Goal: Information Seeking & Learning: Learn about a topic

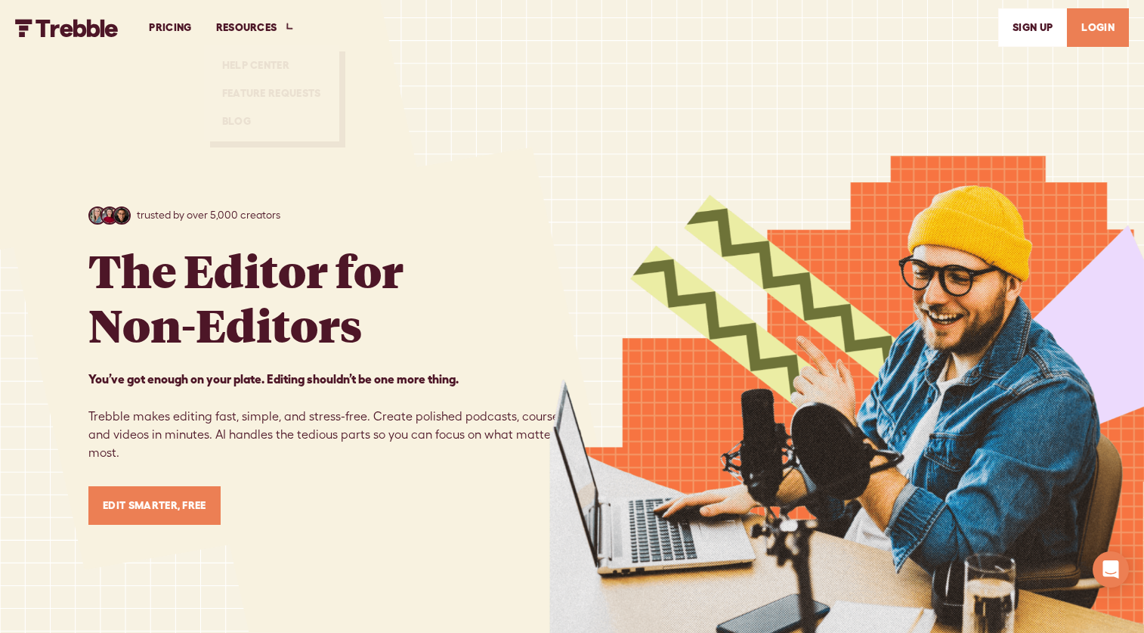
click at [173, 26] on link "PRICING" at bounding box center [170, 28] width 67 height 52
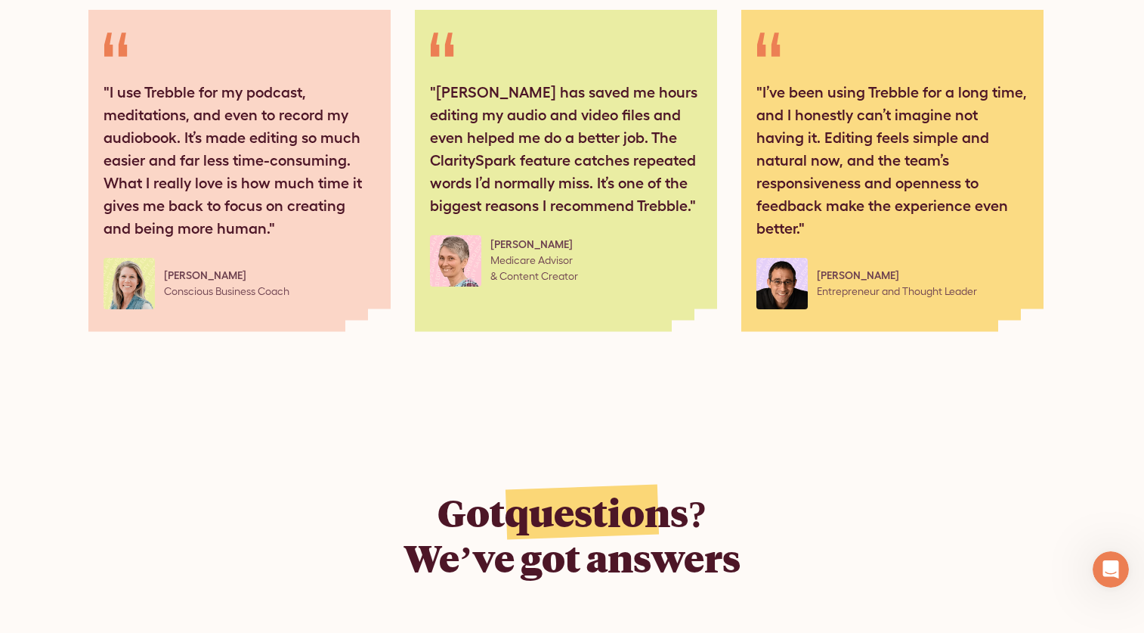
scroll to position [2419, 0]
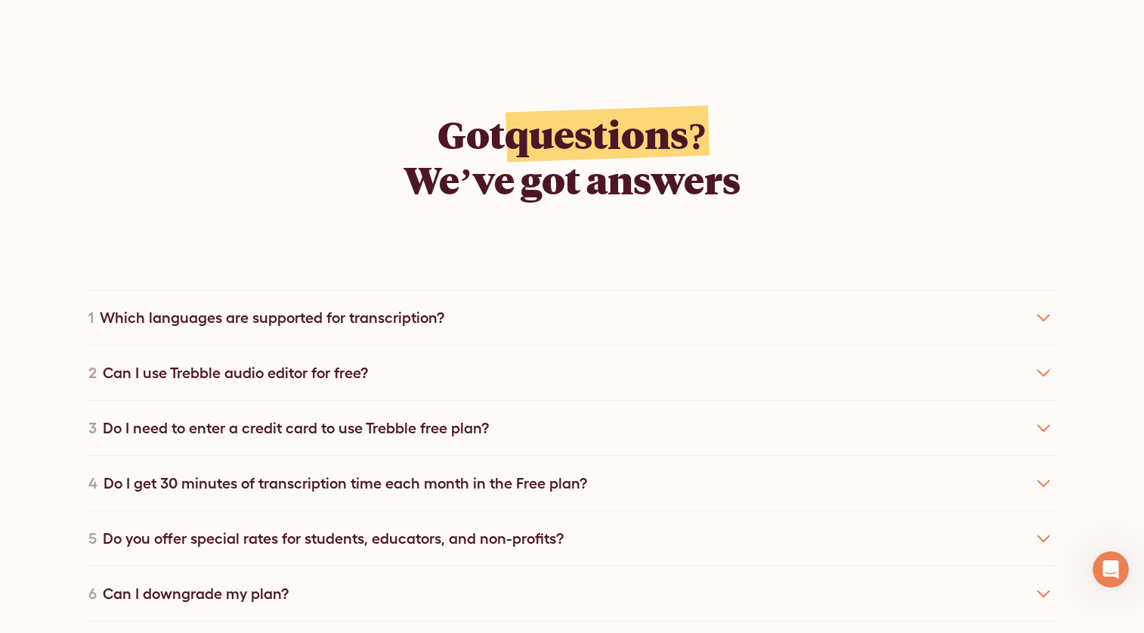
click at [422, 289] on div "1 Which languages are supported for transcription?" at bounding box center [571, 316] width 967 height 55
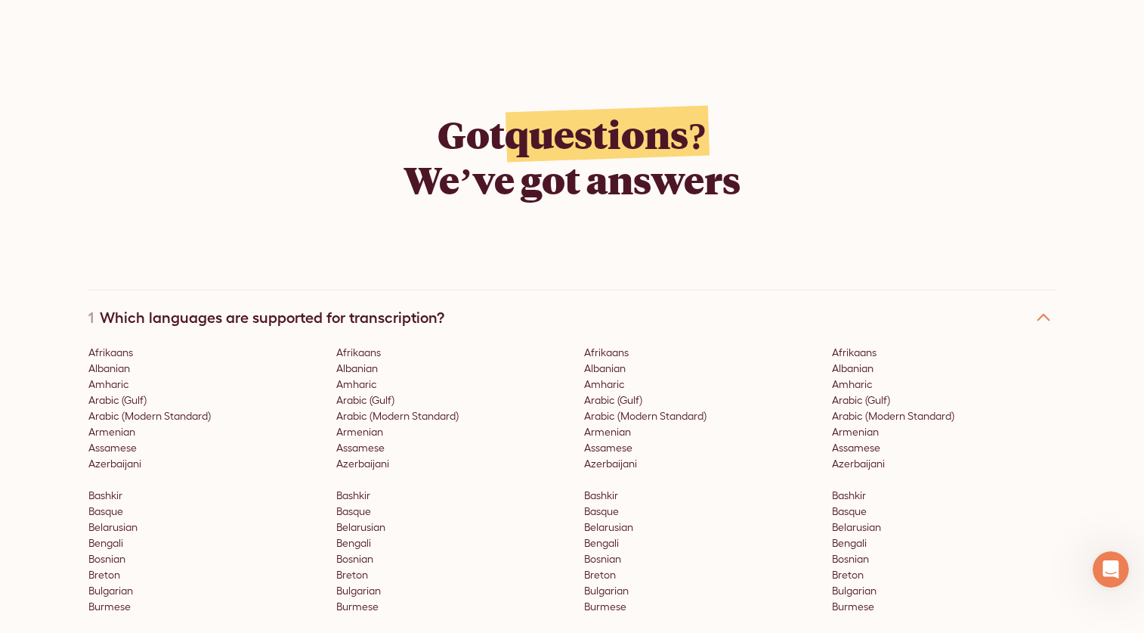
click at [1043, 305] on icon at bounding box center [1044, 317] width 24 height 24
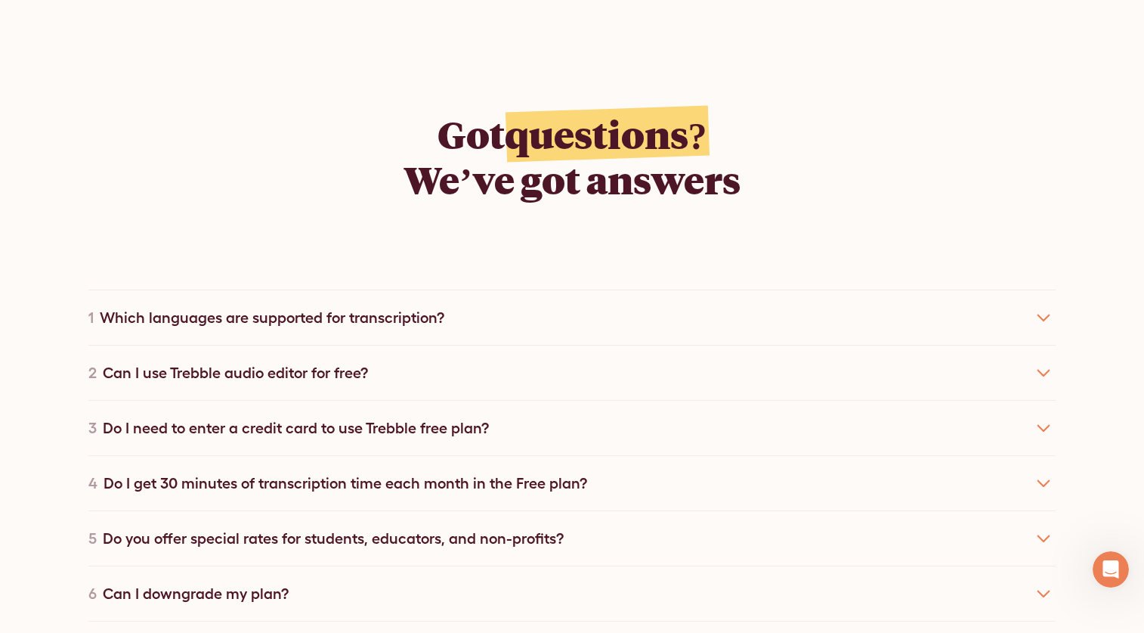
click at [229, 361] on div "Can I use Trebble audio editor for free?" at bounding box center [235, 372] width 265 height 23
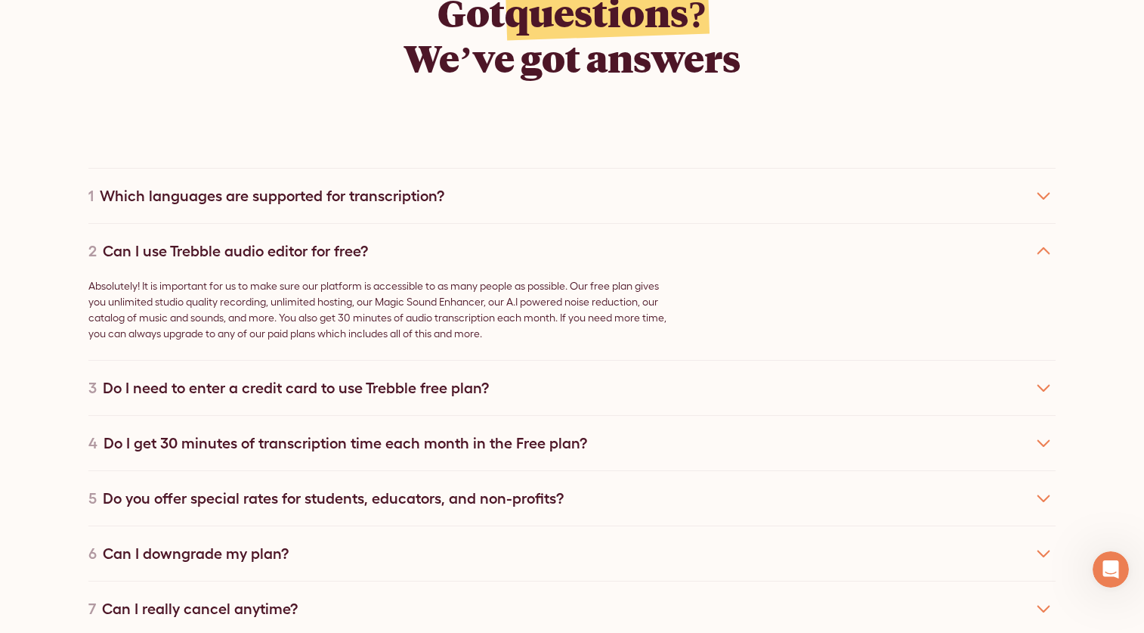
scroll to position [2570, 0]
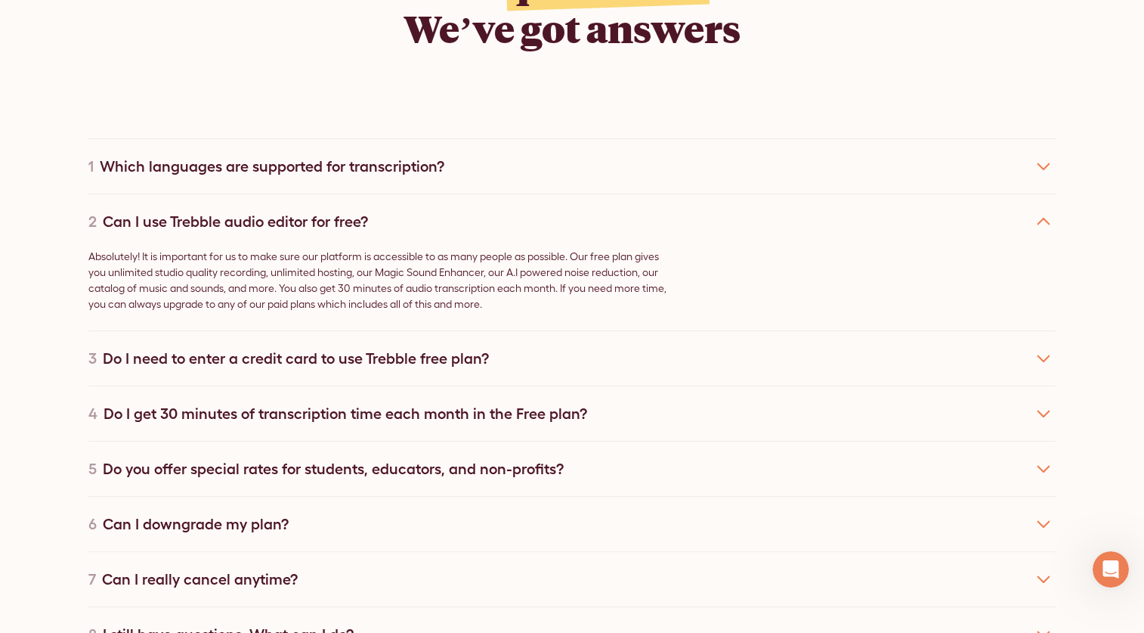
click at [382, 402] on div "Do I get 30 minutes of transcription time each month in the Free plan?" at bounding box center [346, 413] width 484 height 23
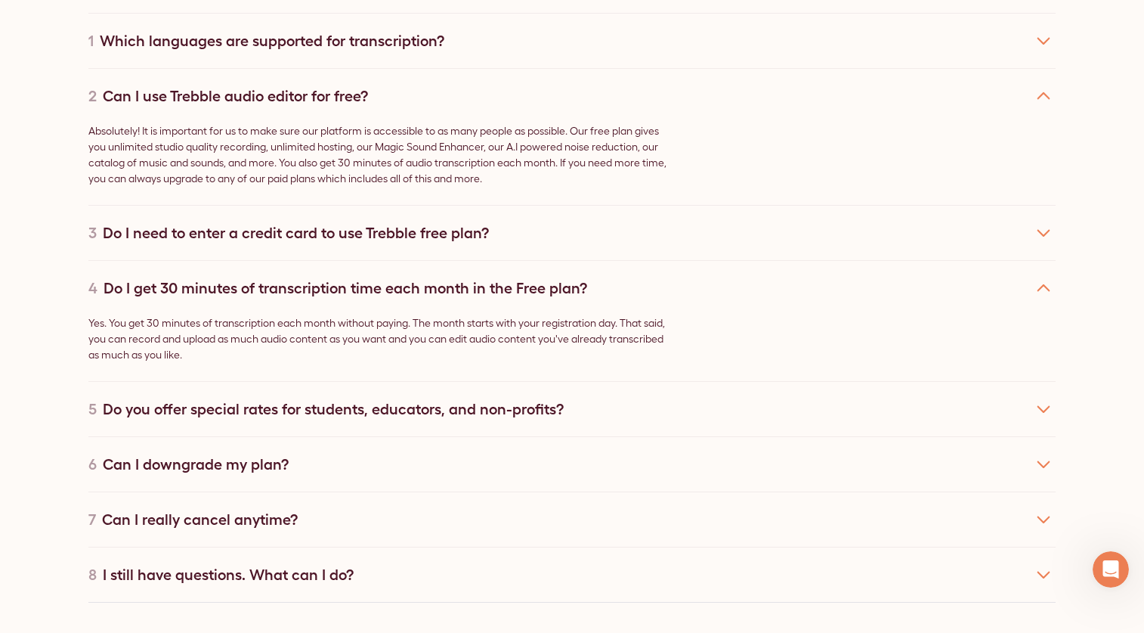
scroll to position [2872, 0]
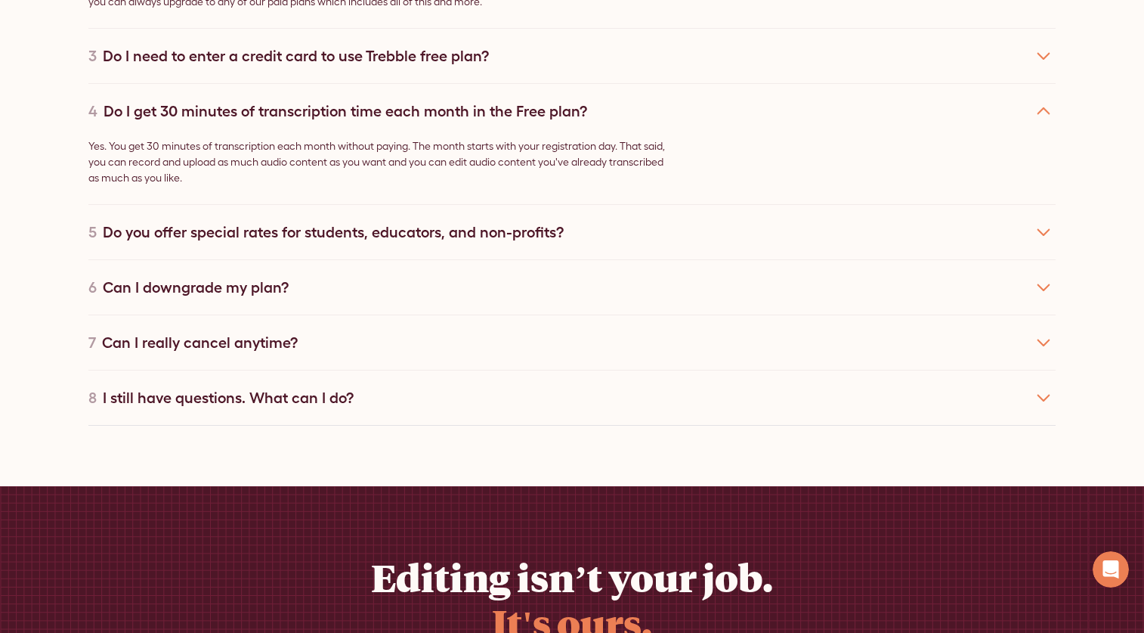
click at [417, 221] on div "Do you offer special rates for students, educators, and non-profits?" at bounding box center [333, 232] width 461 height 23
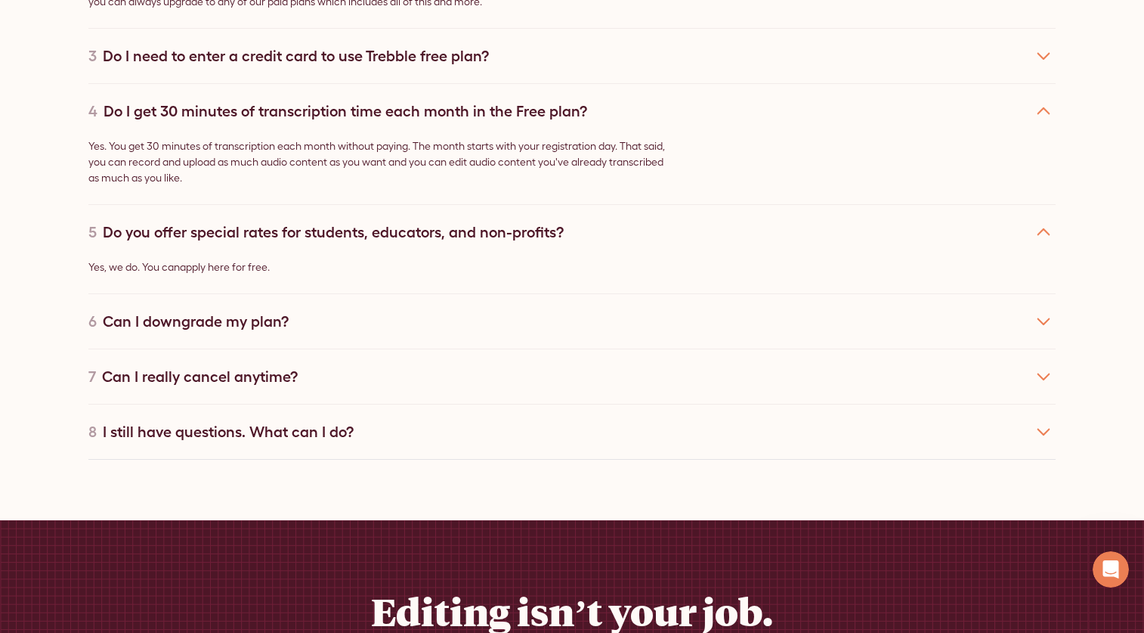
click at [251, 310] on div "Can I downgrade my plan?" at bounding box center [196, 321] width 186 height 23
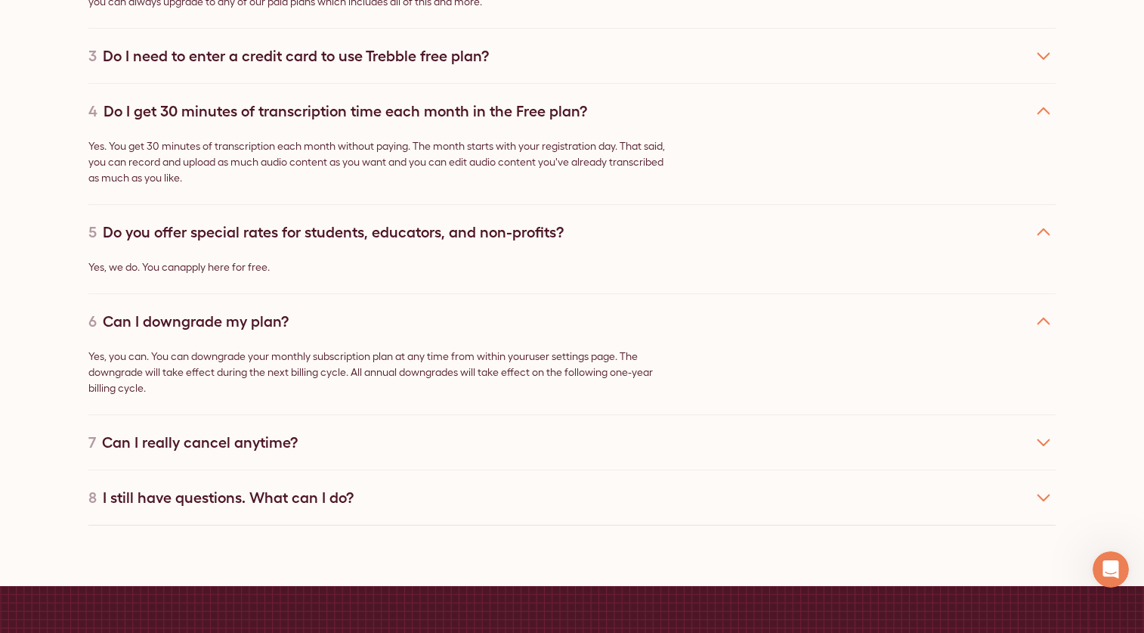
click at [216, 431] on div "Can I really cancel anytime?" at bounding box center [200, 442] width 196 height 23
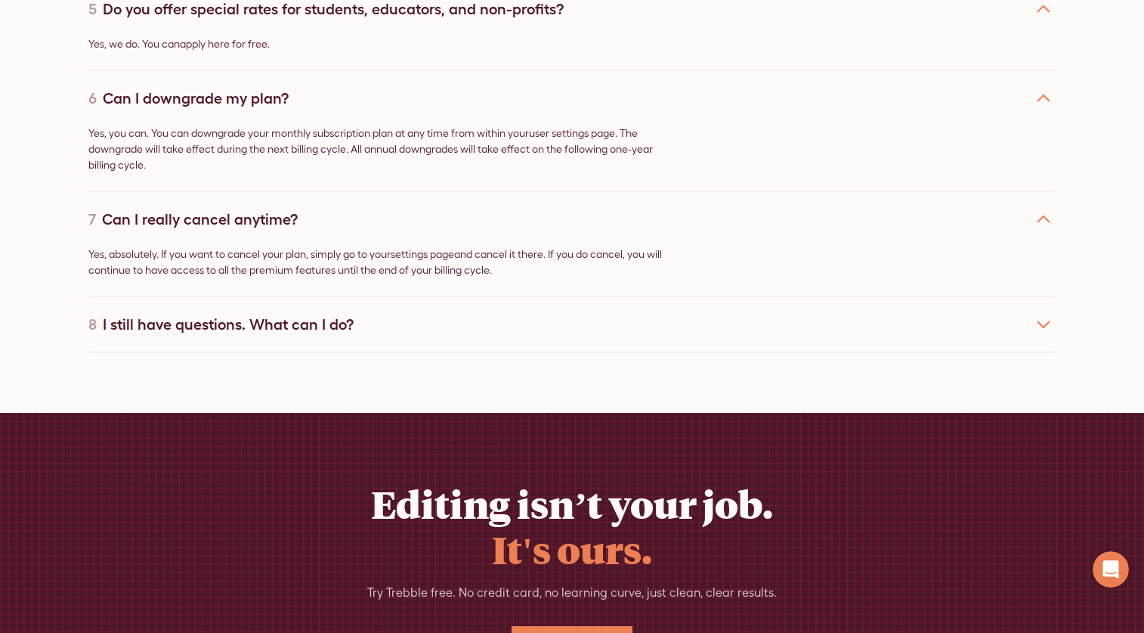
scroll to position [3099, 0]
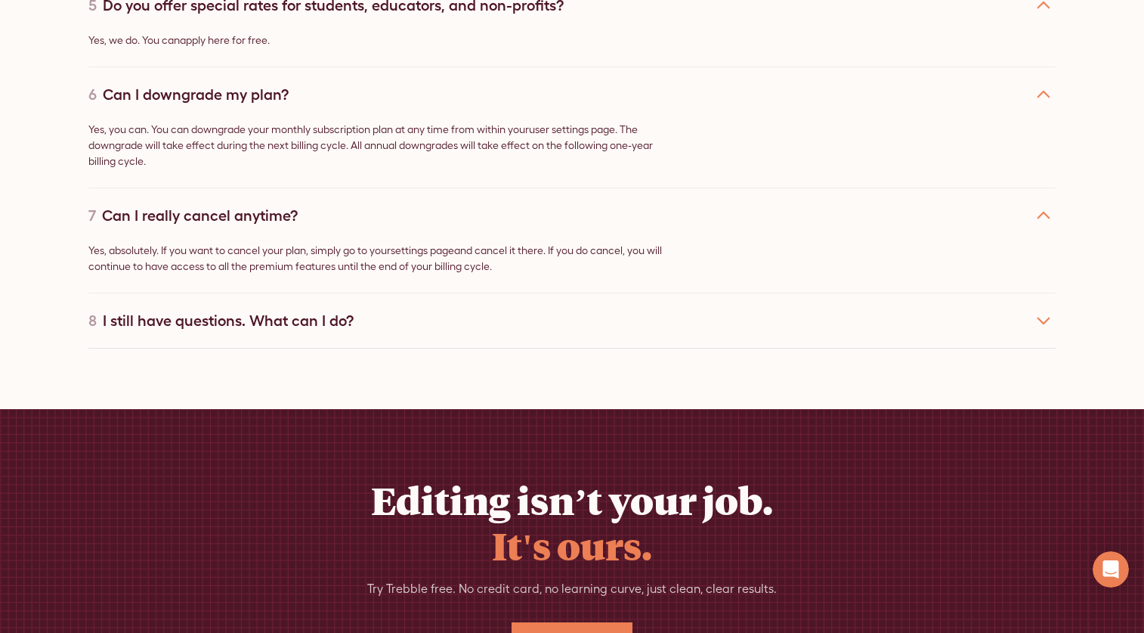
click at [339, 309] on div "I still have questions. What can I do?" at bounding box center [228, 320] width 251 height 23
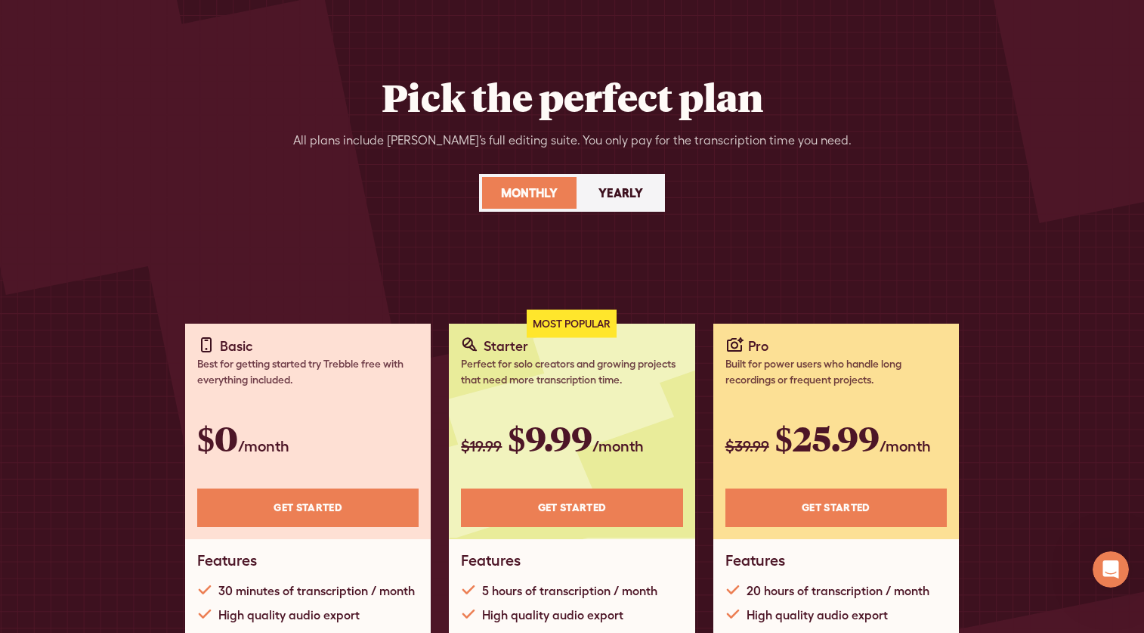
scroll to position [0, 0]
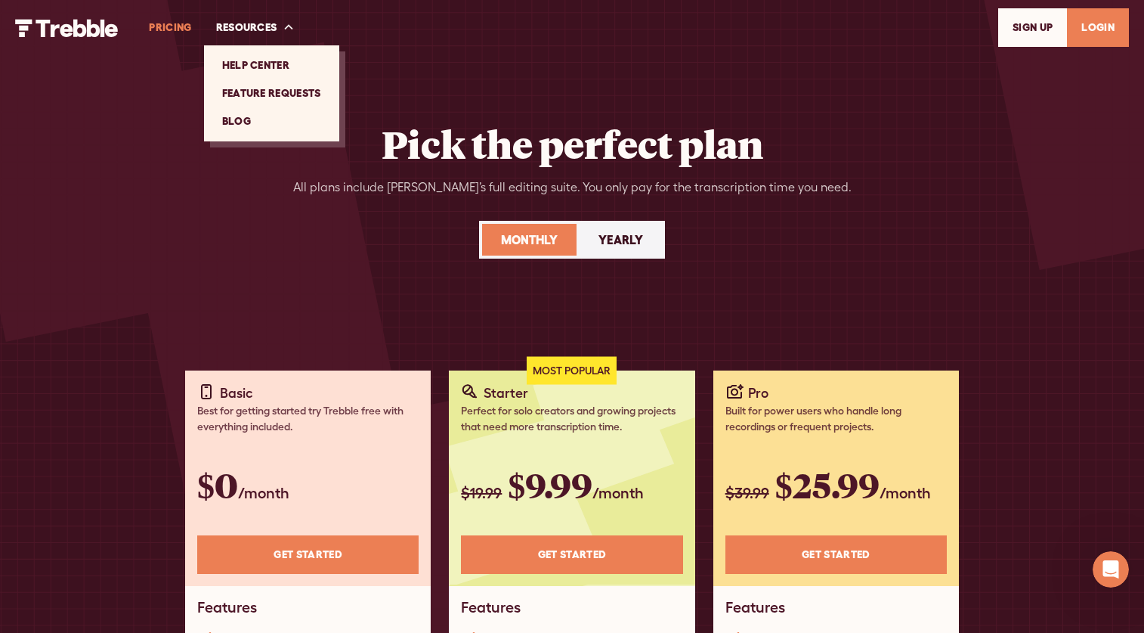
click at [232, 121] on link "Blog" at bounding box center [271, 121] width 123 height 28
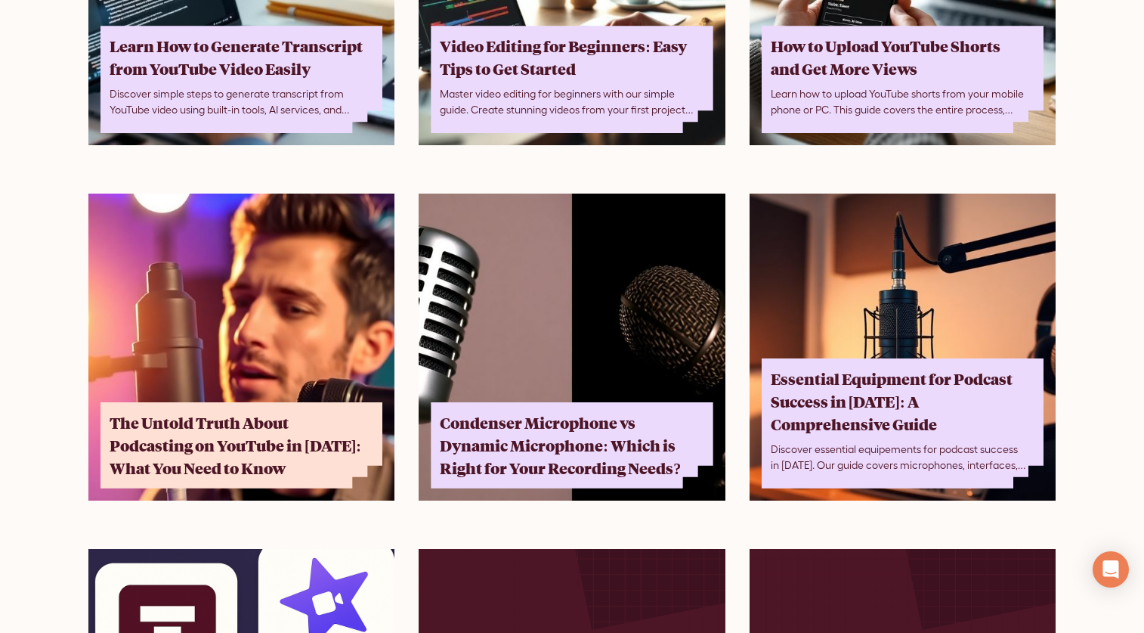
scroll to position [378, 0]
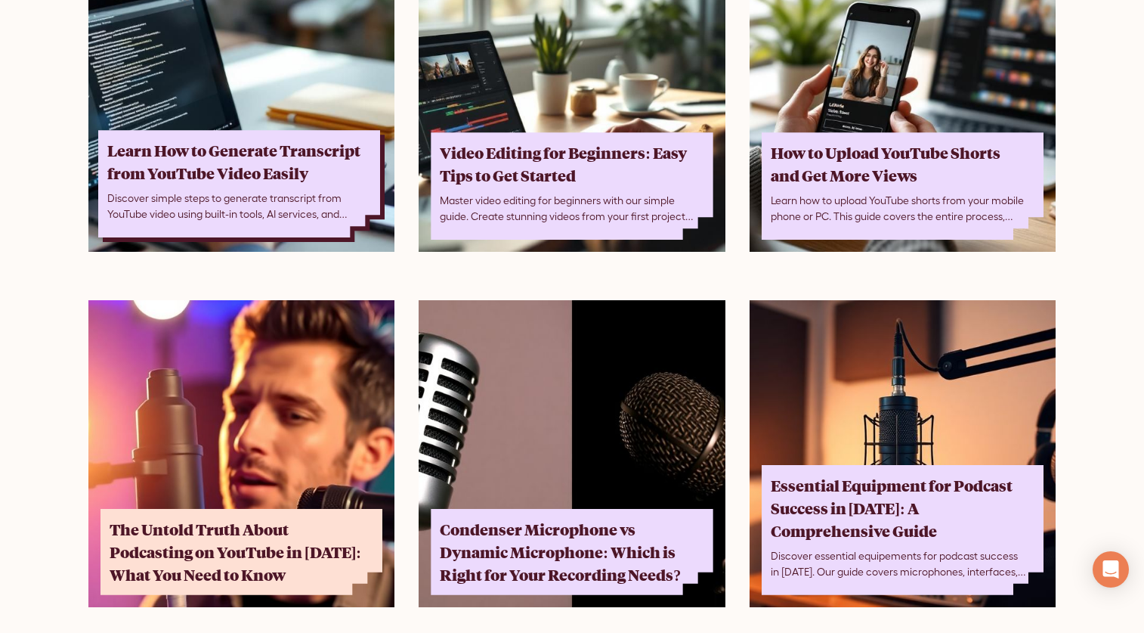
click at [186, 144] on div "Learn How to Generate Transcript from YouTube Video Easily" at bounding box center [234, 161] width 255 height 45
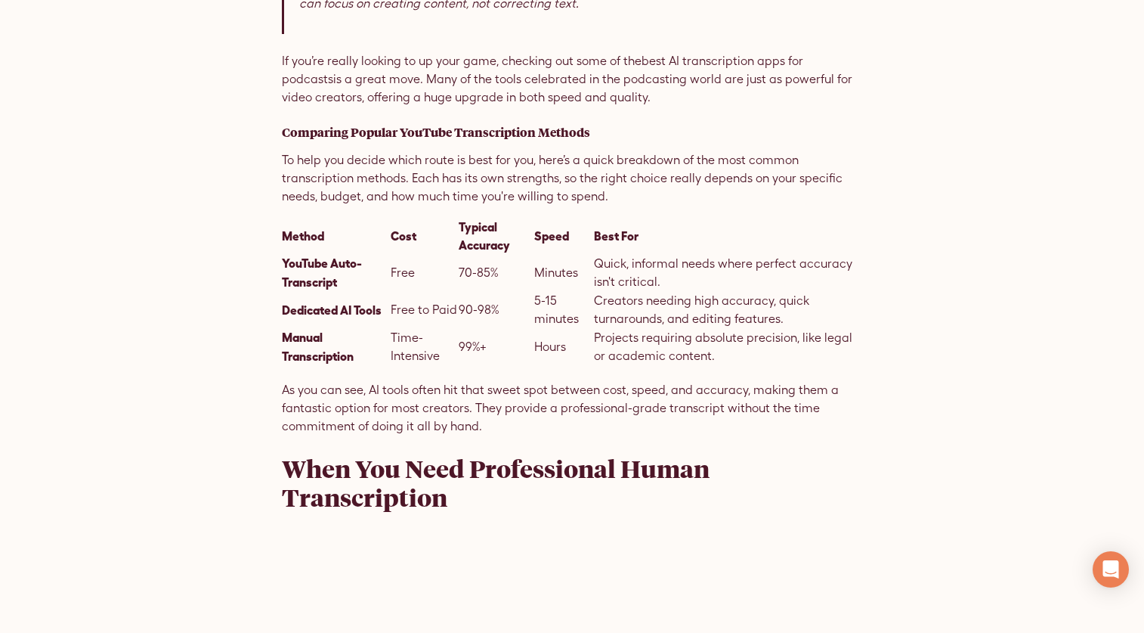
scroll to position [3401, 0]
